Goal: Task Accomplishment & Management: Manage account settings

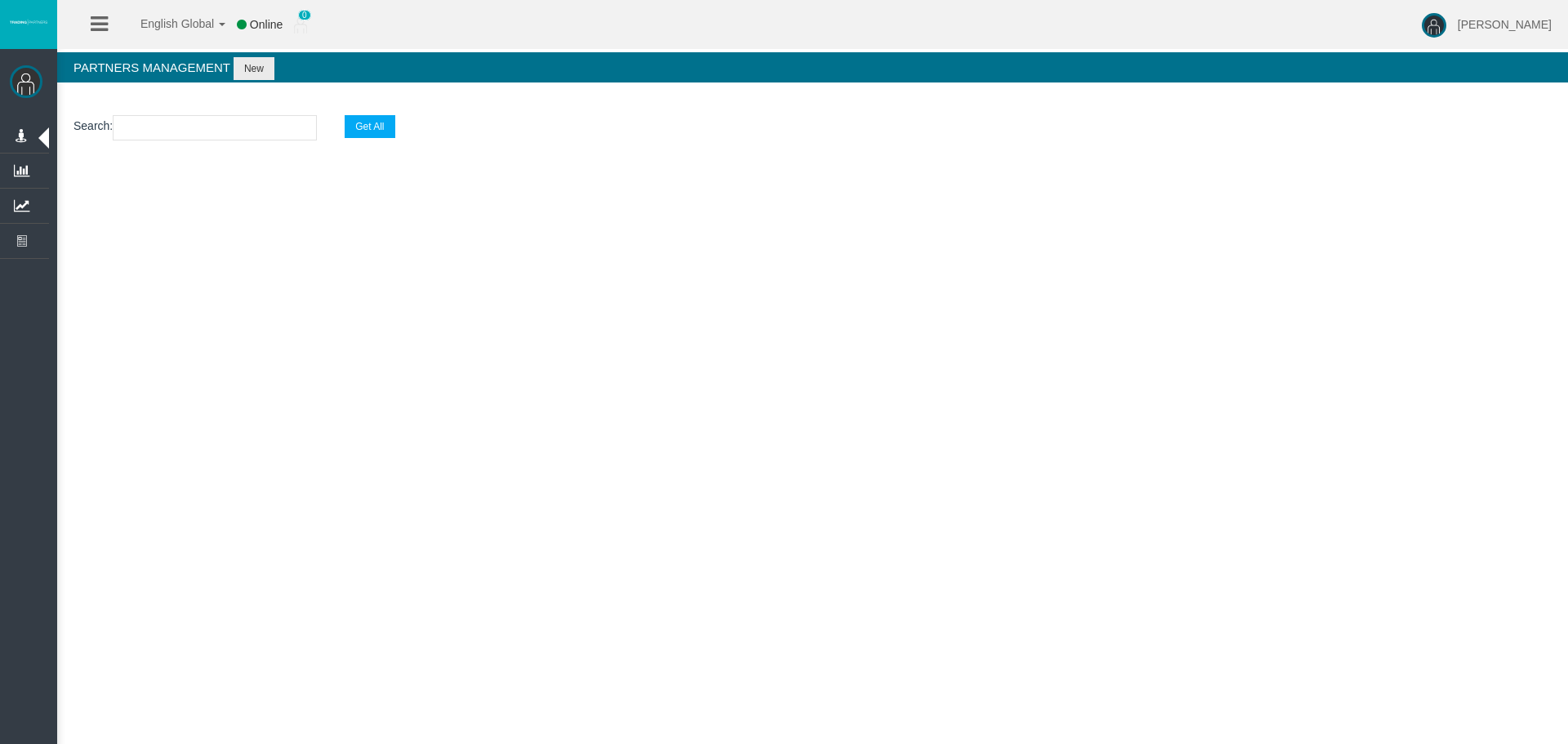
click at [154, 123] on input "text" at bounding box center [215, 128] width 204 height 26
type input "IB714r7"
select select "25"
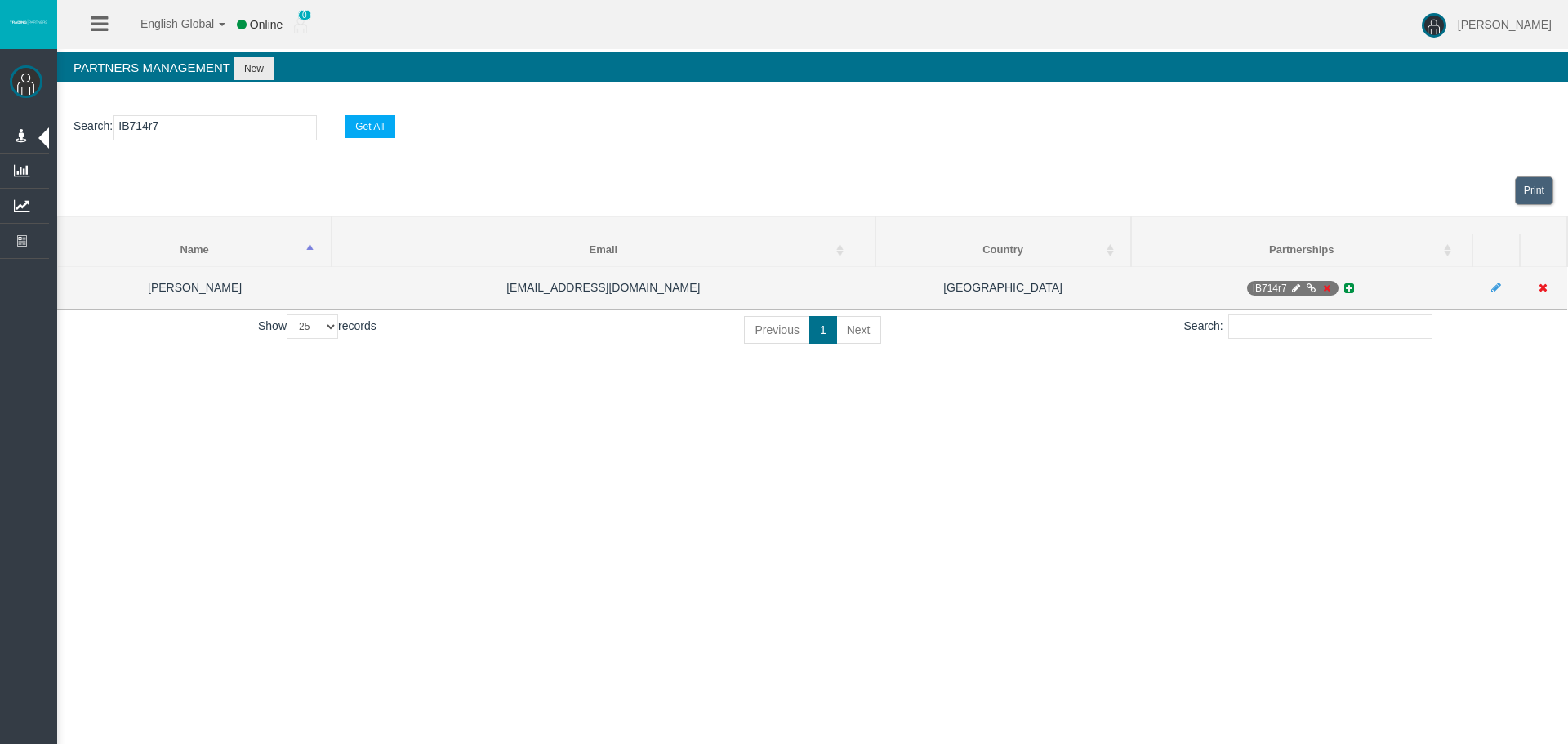
type input "IB714r7"
click at [1292, 290] on icon at bounding box center [1295, 289] width 12 height 10
select select "0"
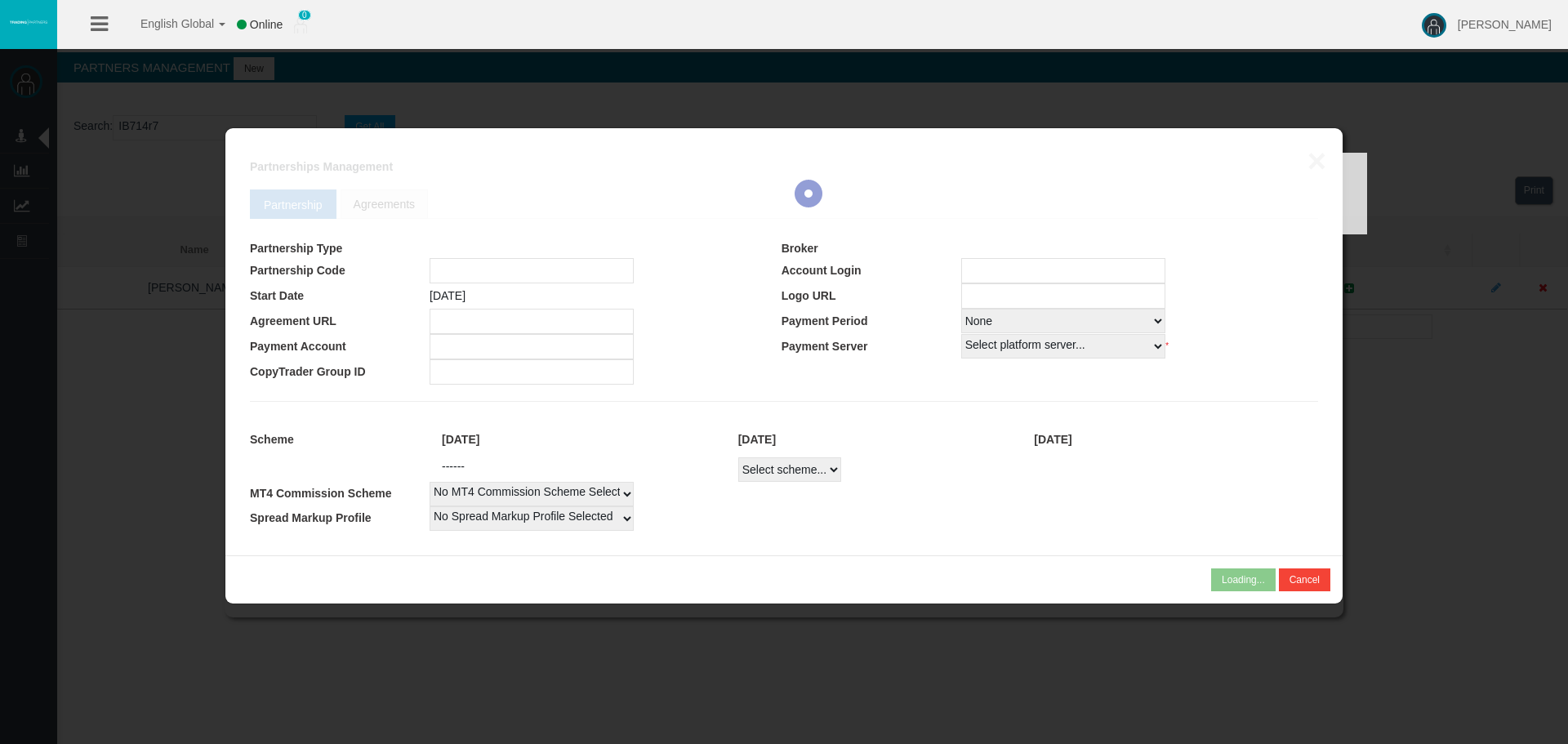
type input "IB714r7"
type input "19269137"
select select "1"
type input "19269137"
select select "1"
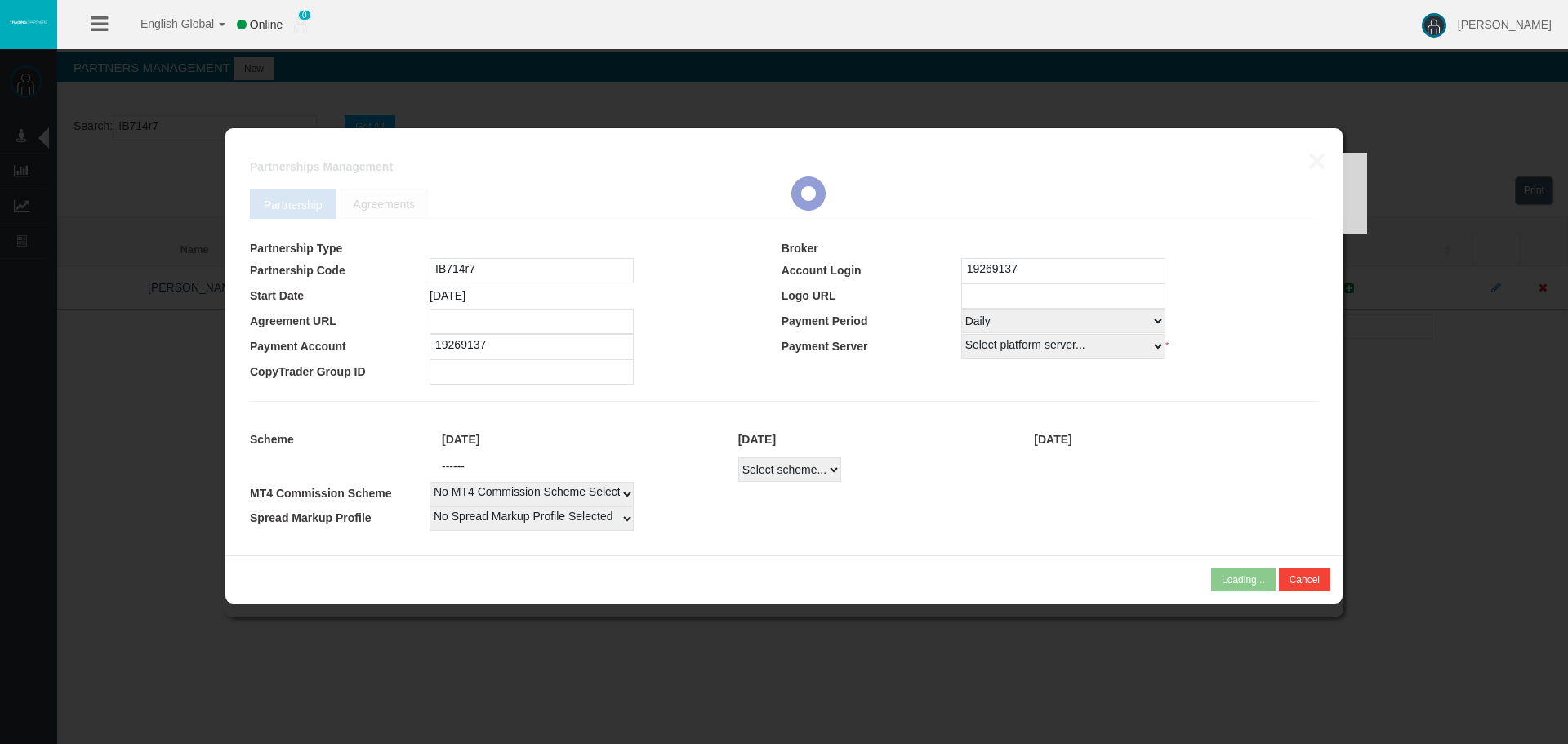
select select
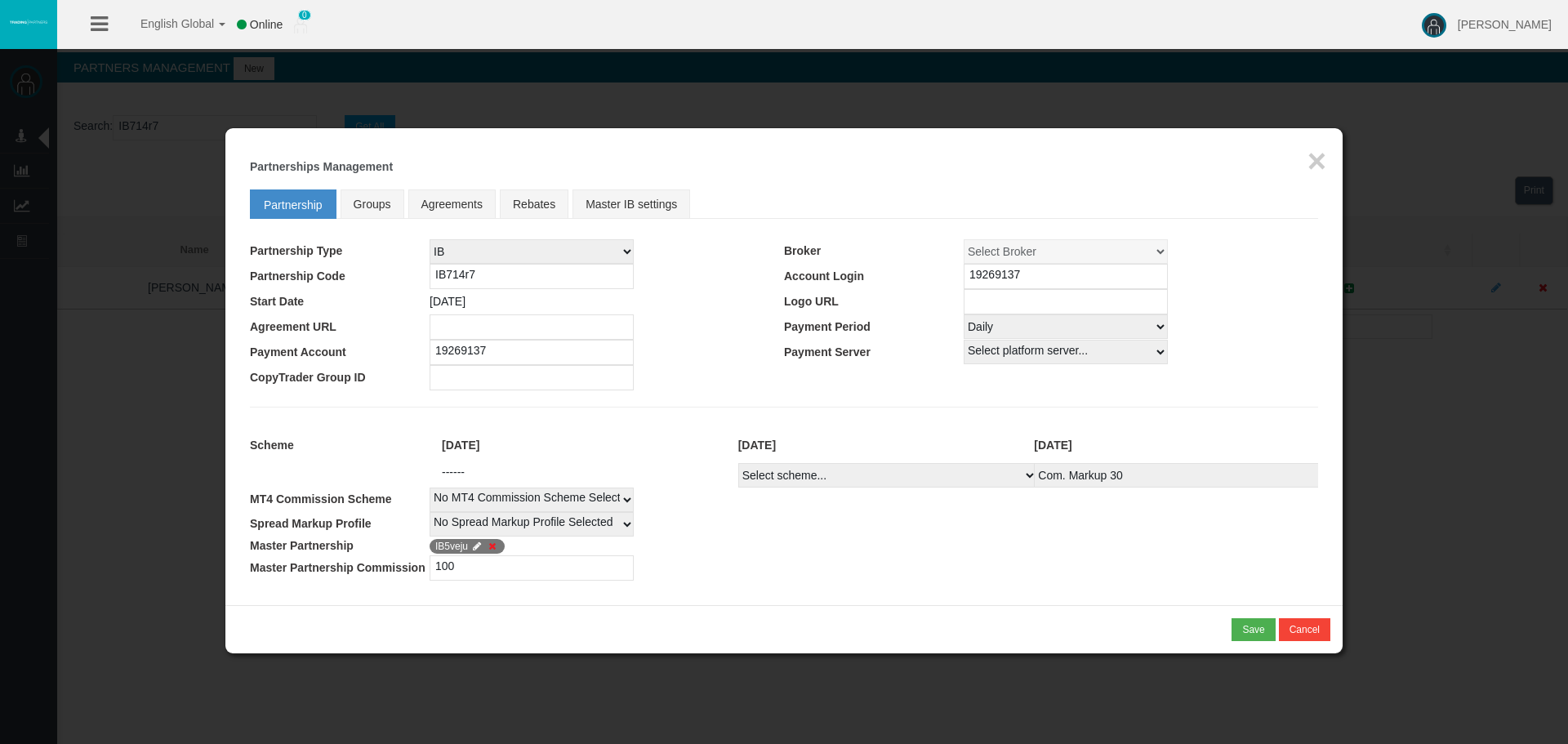
click at [1025, 330] on select "Select Payment Period... None Daily Weekly Mid-Month Monthly" at bounding box center [1065, 326] width 204 height 25
select select "0"
click at [963, 314] on select "Select Payment Period... None Daily Weekly Mid-Month Monthly" at bounding box center [1065, 326] width 204 height 25
click at [1249, 633] on div "Save" at bounding box center [1253, 629] width 22 height 15
click at [455, 548] on span "IB5veju" at bounding box center [466, 546] width 76 height 15
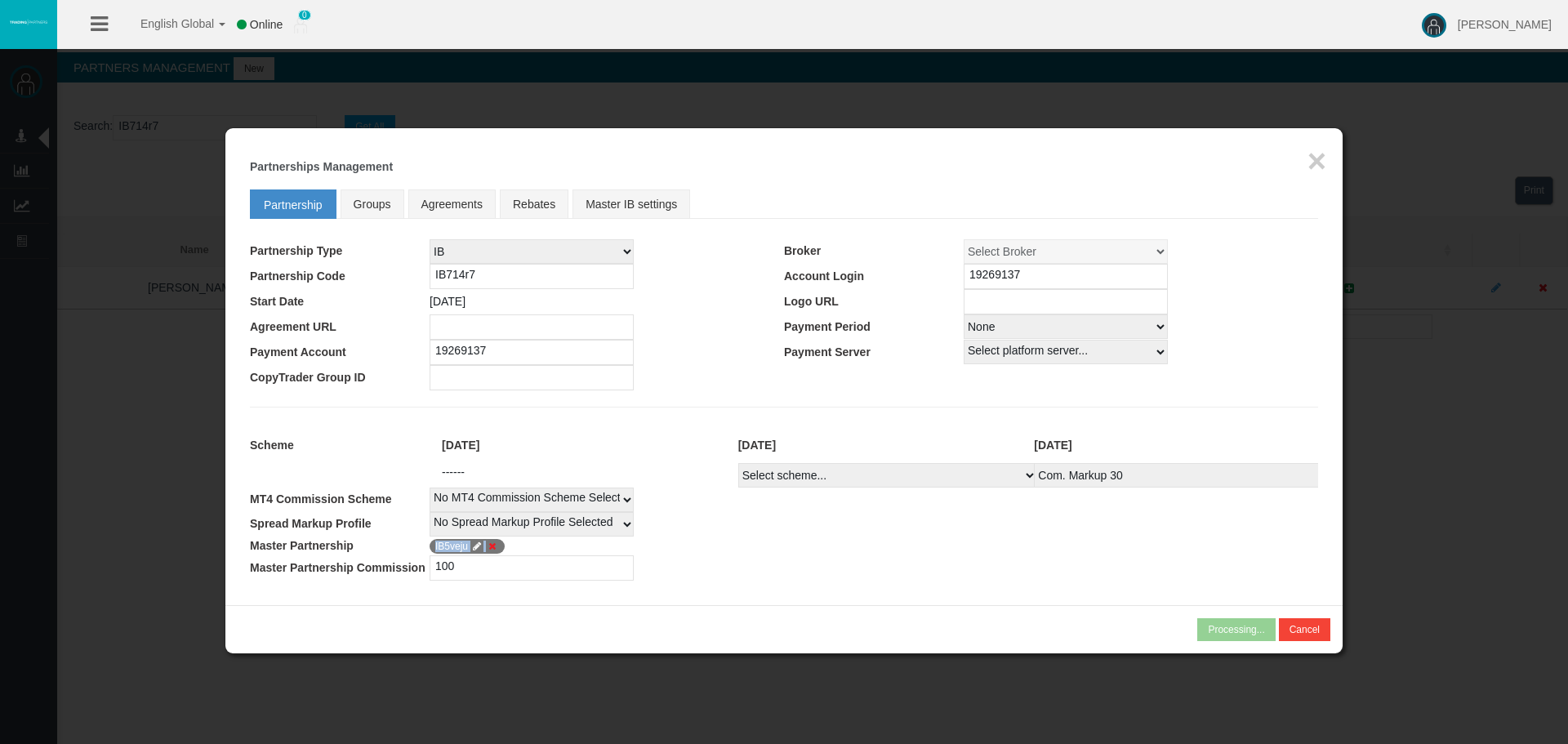
click at [455, 548] on span "IB5veju" at bounding box center [466, 546] width 76 height 15
copy span "IB5veju"
click at [1243, 630] on div "Confirm" at bounding box center [1247, 629] width 34 height 15
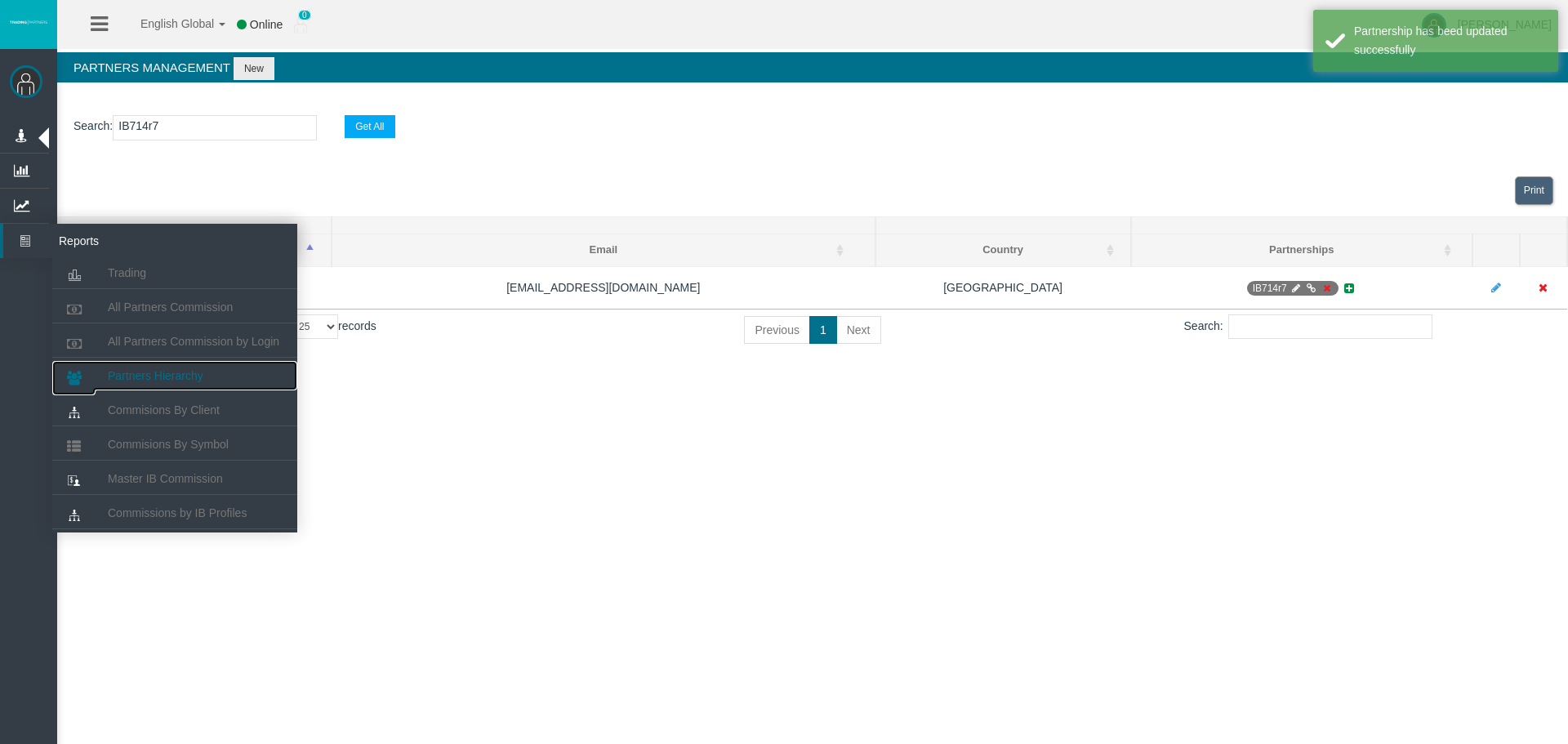
click at [190, 365] on link "Partners Hierarchy" at bounding box center [174, 376] width 244 height 29
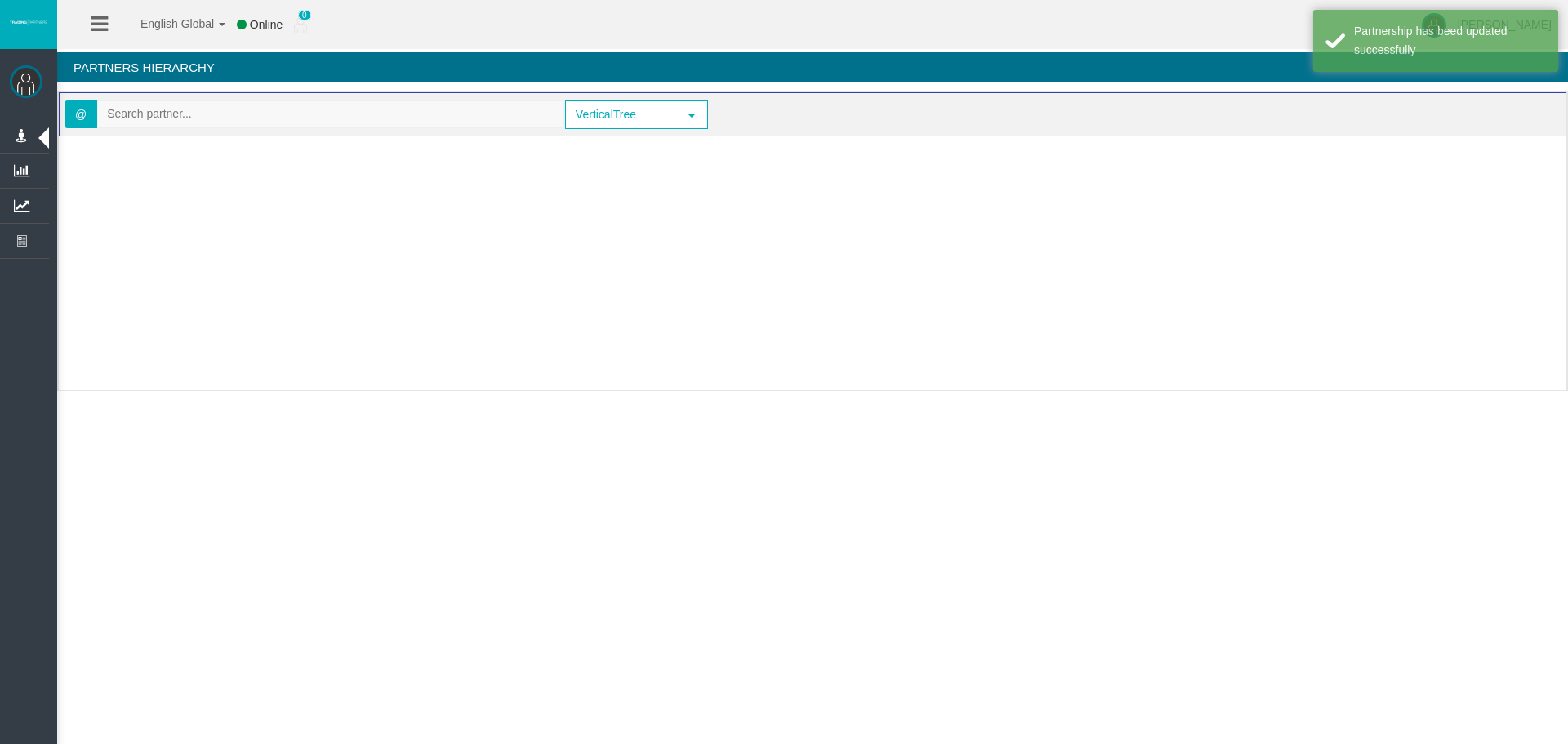
click at [172, 117] on input "text" at bounding box center [330, 114] width 464 height 26
paste input "IB5veju"
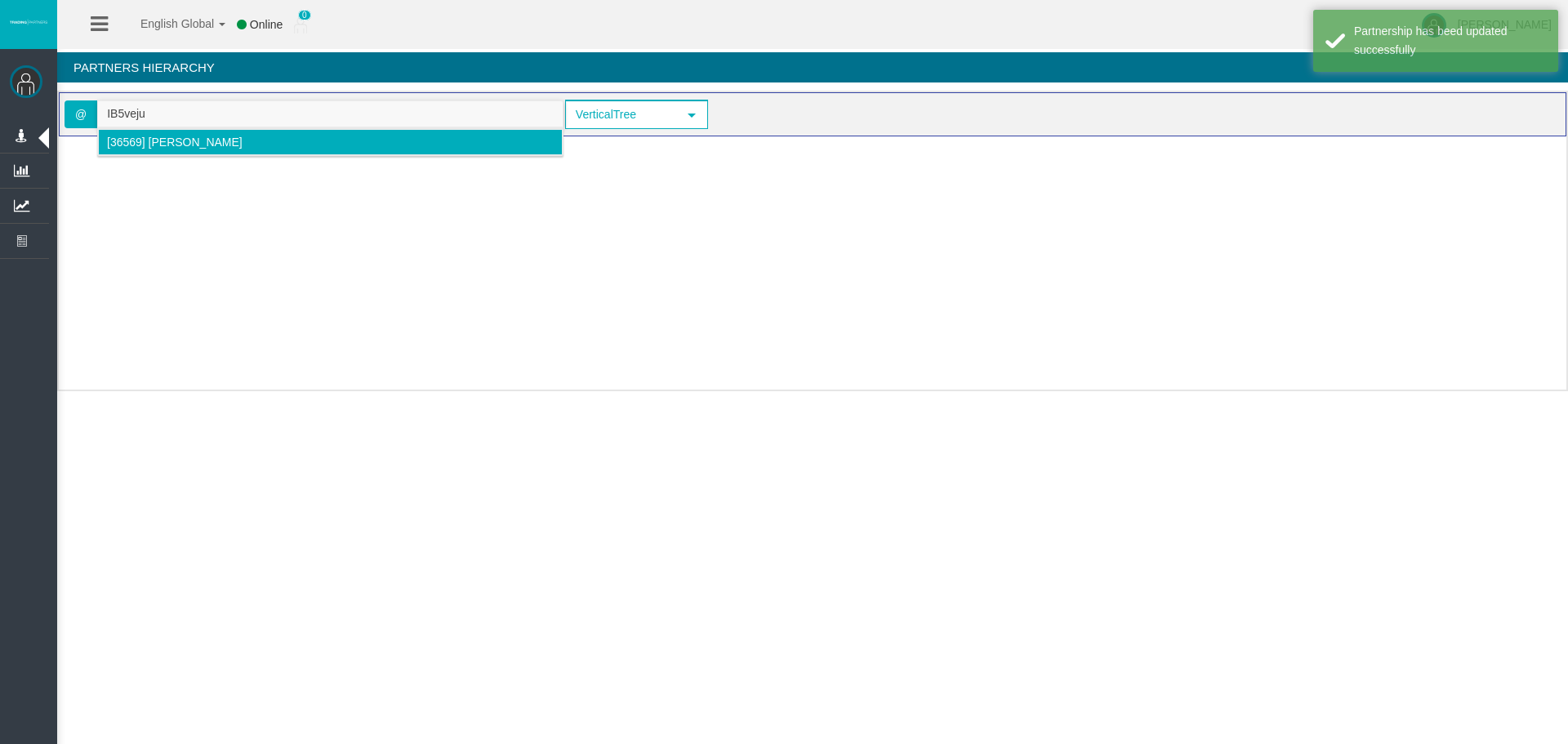
click at [173, 148] on li "[36569] [PERSON_NAME]" at bounding box center [330, 141] width 464 height 27
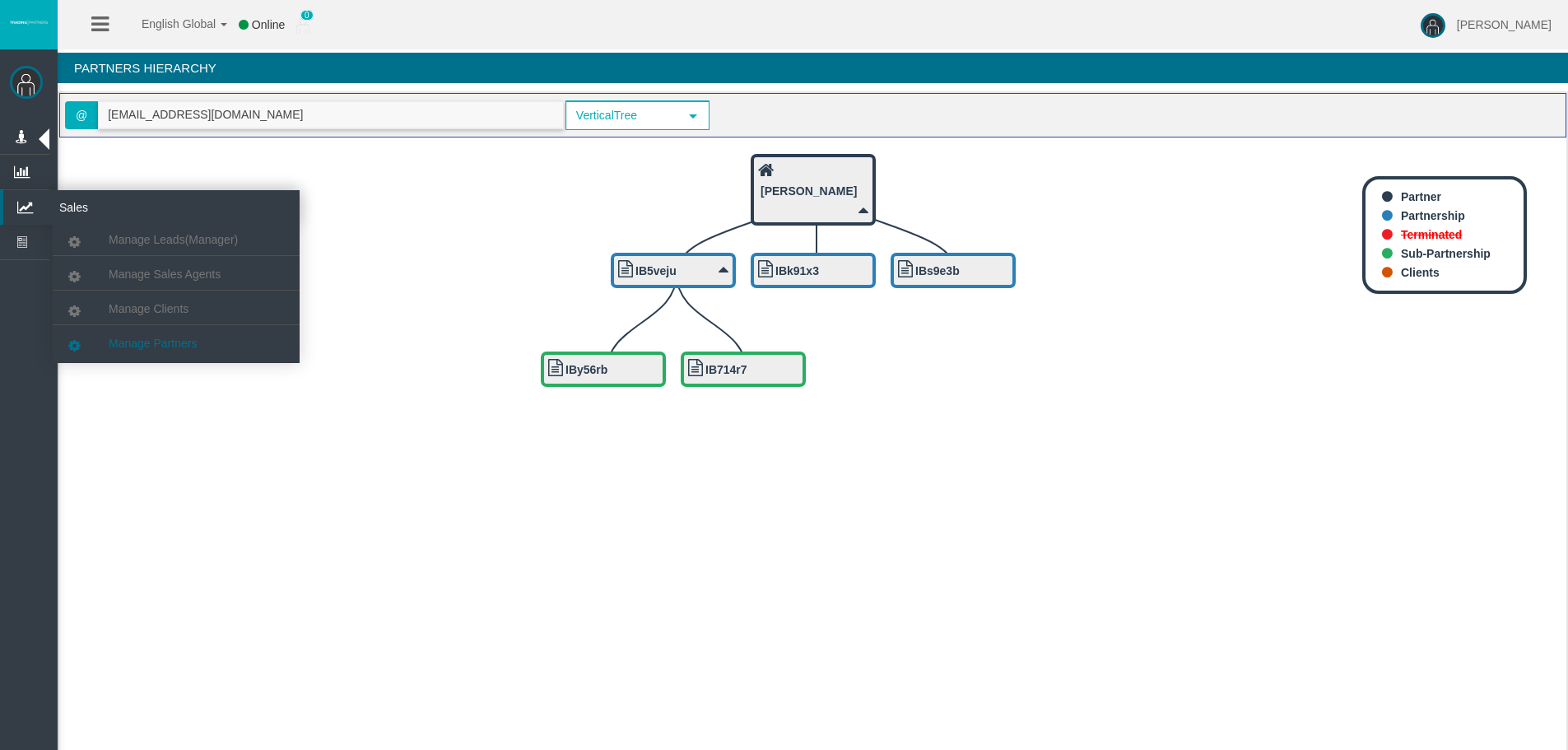
type input "[EMAIL_ADDRESS][DOMAIN_NAME]"
click at [132, 340] on span "Manage Partners" at bounding box center [152, 342] width 88 height 13
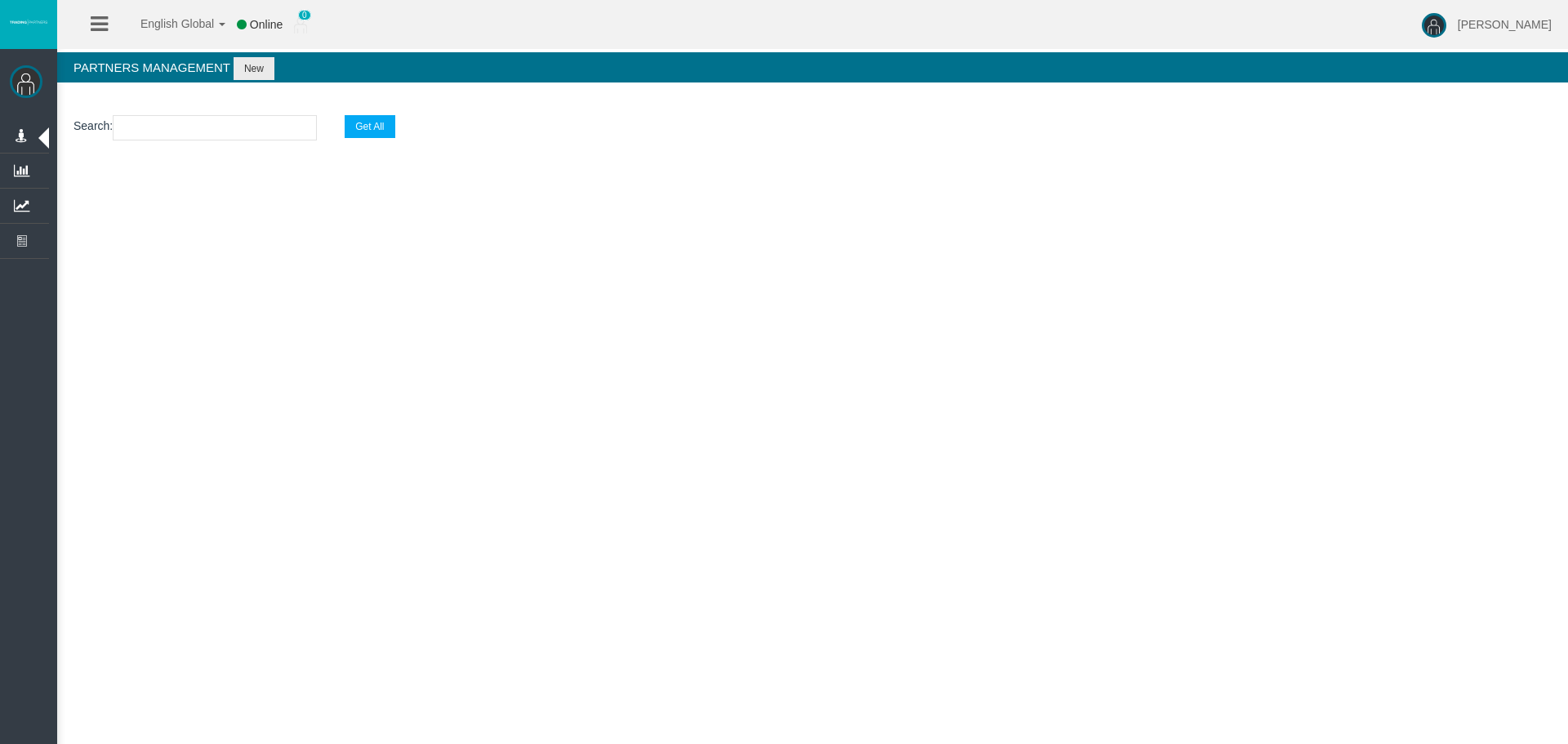
click at [216, 130] on input "text" at bounding box center [215, 128] width 204 height 26
type input "56rb"
select select "25"
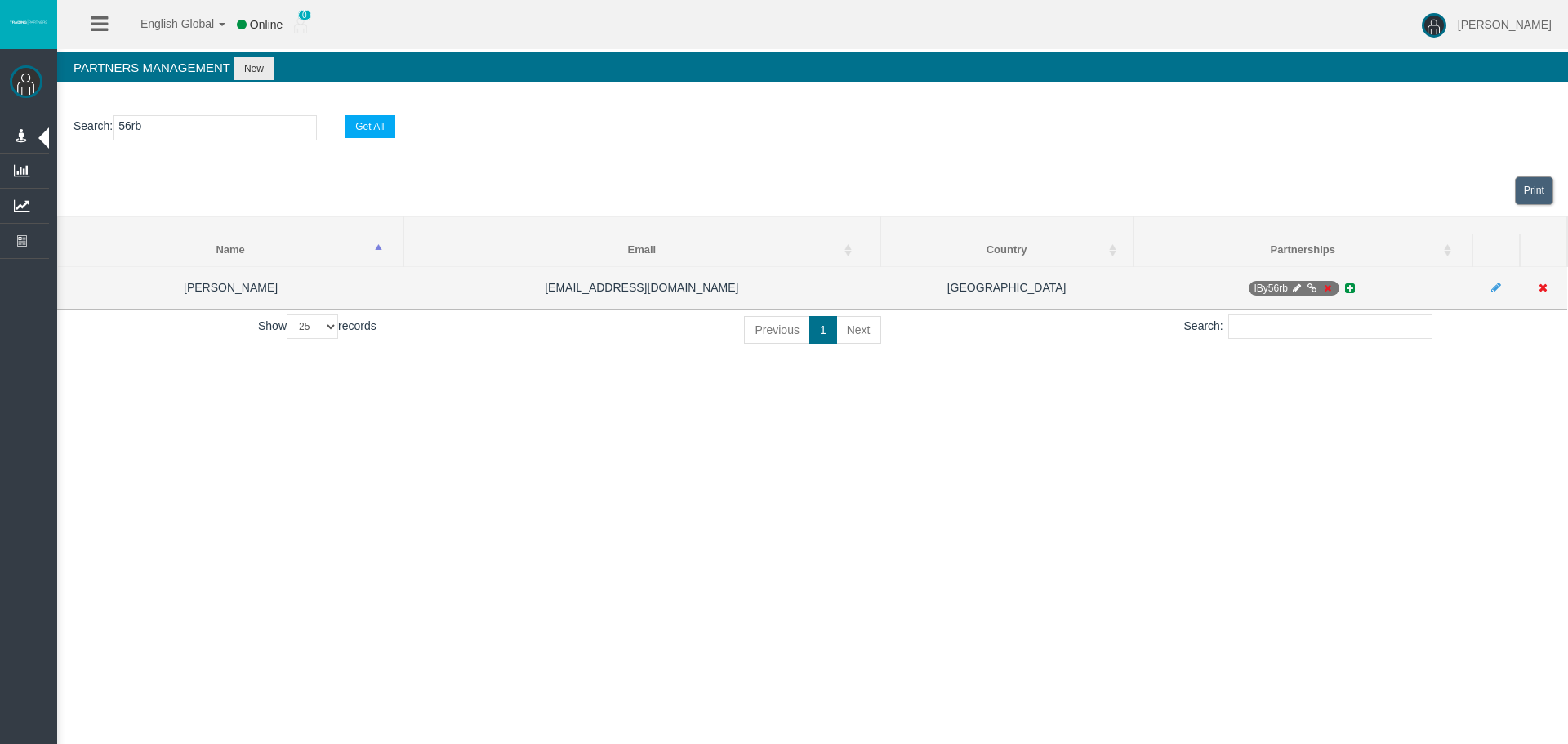
type input "56rb"
click at [1300, 286] on icon at bounding box center [1296, 289] width 12 height 10
select select "0"
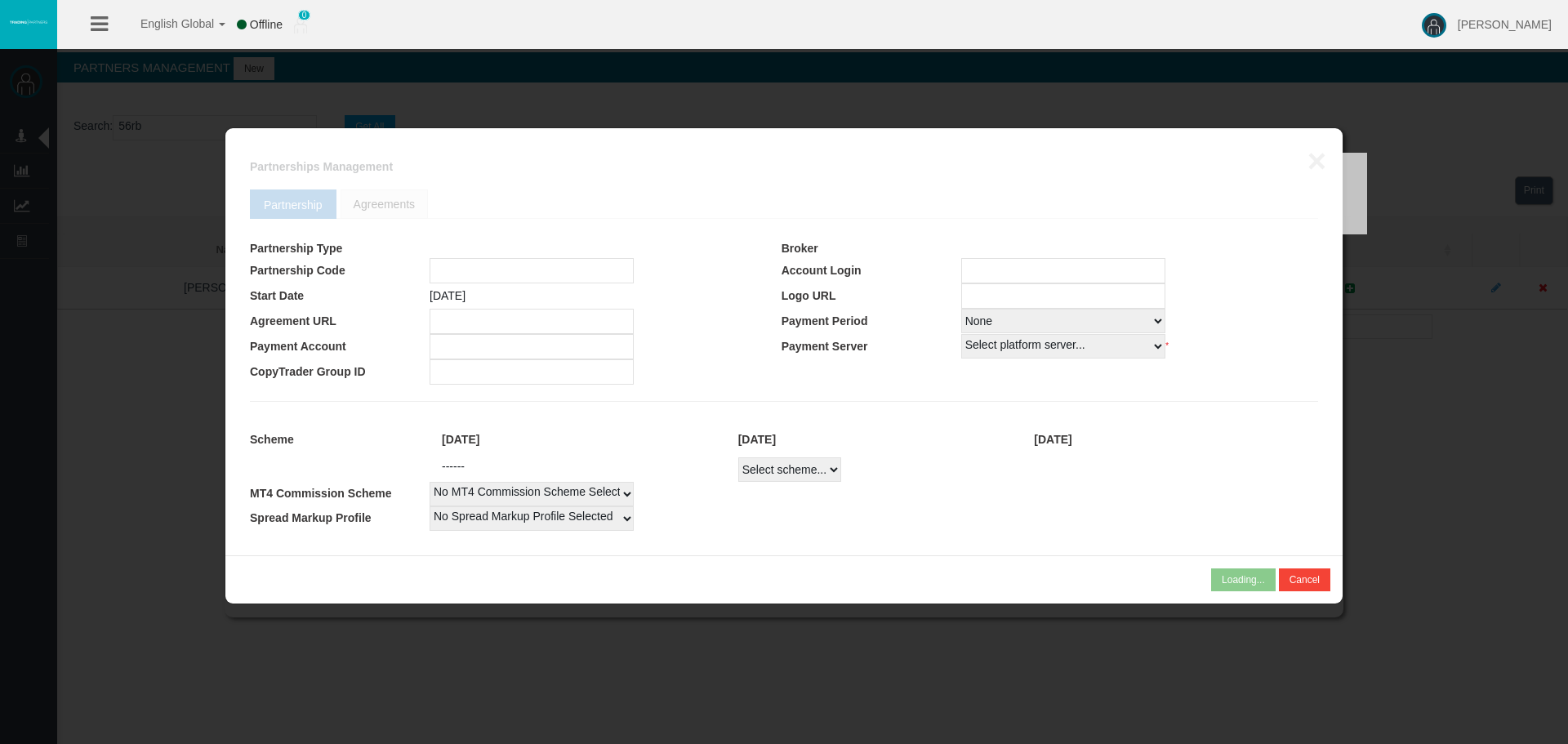
type input "IBy56rb"
type input "19268869"
select select
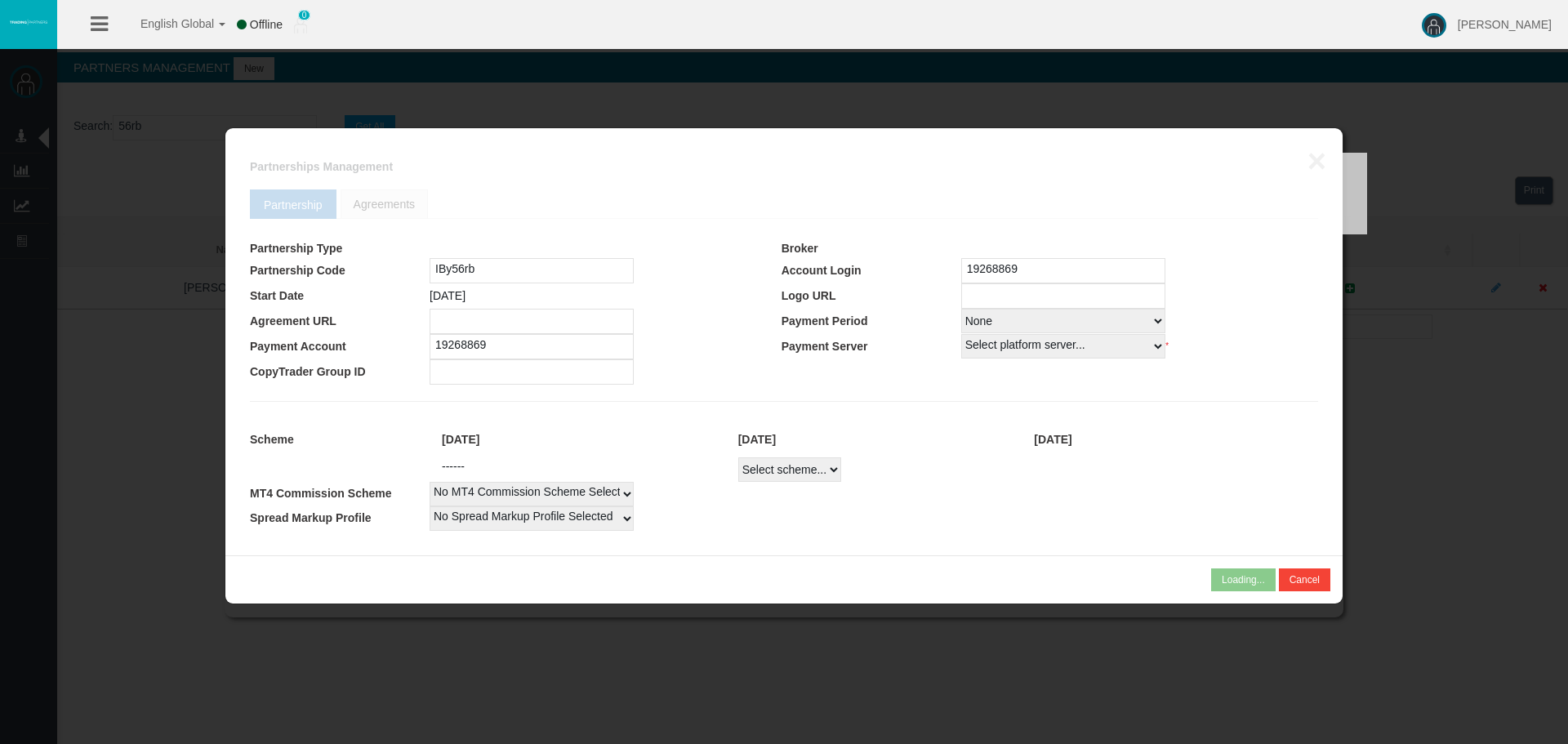
select select
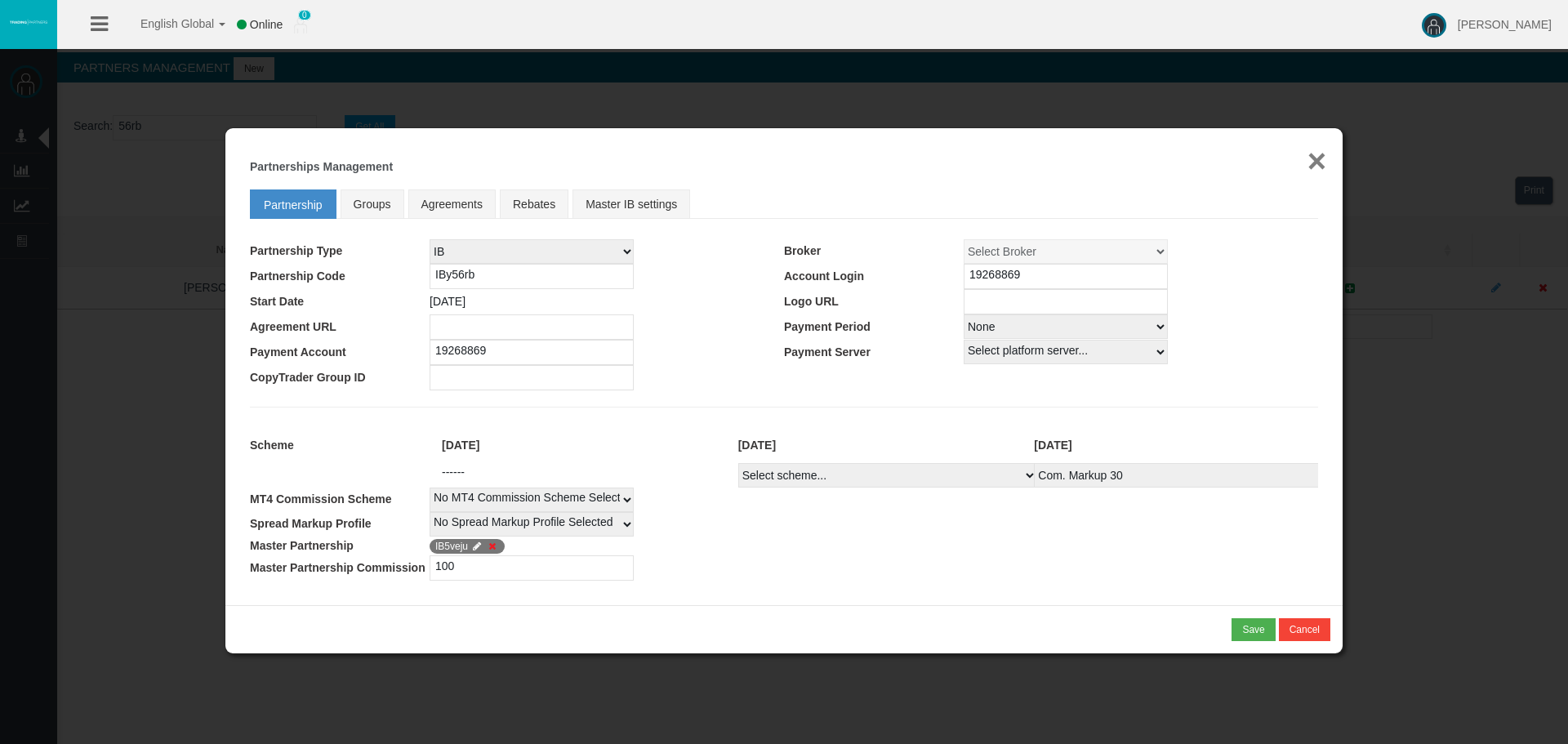
click at [1322, 167] on button "×" at bounding box center [1316, 160] width 19 height 32
